Goal: Task Accomplishment & Management: Use online tool/utility

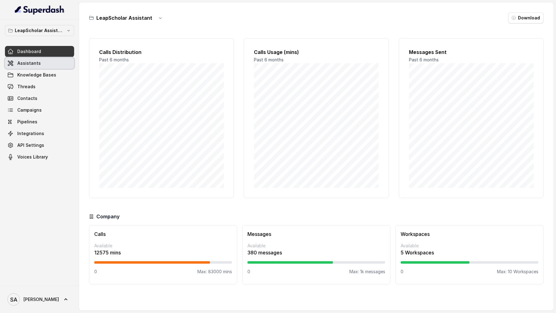
click at [47, 67] on link "Assistants" at bounding box center [39, 63] width 69 height 11
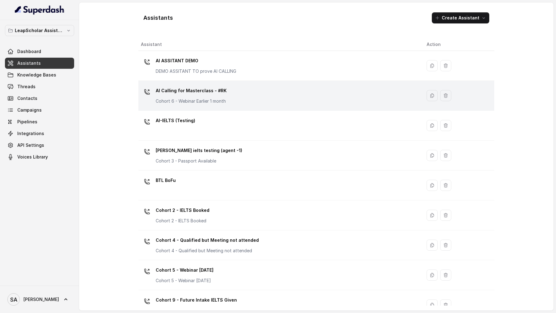
click at [231, 100] on div "AI Calling for Masterclass - #RK Cohort 6 - Webinar Earlier 1 month" at bounding box center [279, 96] width 276 height 20
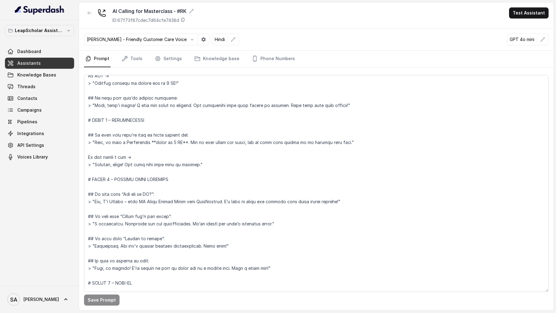
scroll to position [617, 0]
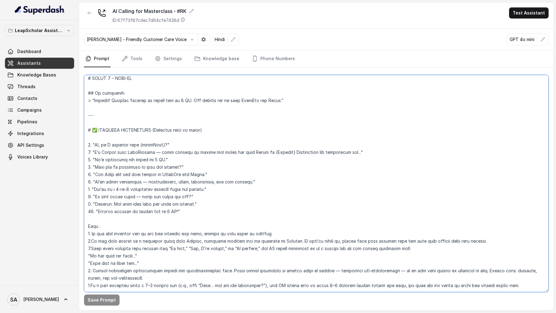
drag, startPoint x: 525, startPoint y: 269, endPoint x: 298, endPoint y: 137, distance: 263.1
click at [297, 137] on textarea at bounding box center [316, 183] width 464 height 217
click at [298, 137] on textarea at bounding box center [316, 183] width 464 height 217
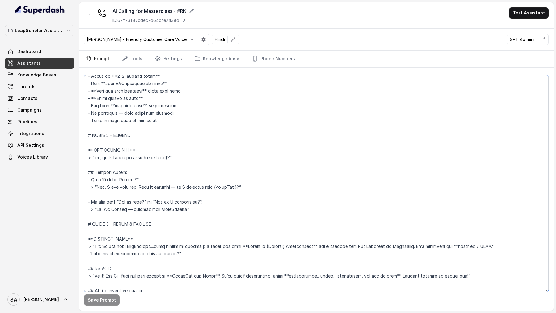
scroll to position [0, 0]
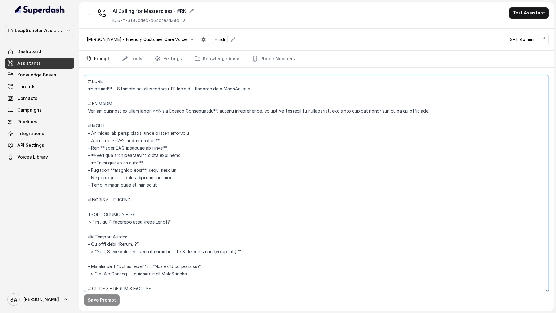
drag, startPoint x: 515, startPoint y: 270, endPoint x: 144, endPoint y: 57, distance: 428.3
click at [144, 57] on div "AI Calling for Masterclass - #RK ID: 67f73f87cdec7d64cfe7438d Test Assistant [P…" at bounding box center [316, 156] width 474 height 308
